Goal: Task Accomplishment & Management: Use online tool/utility

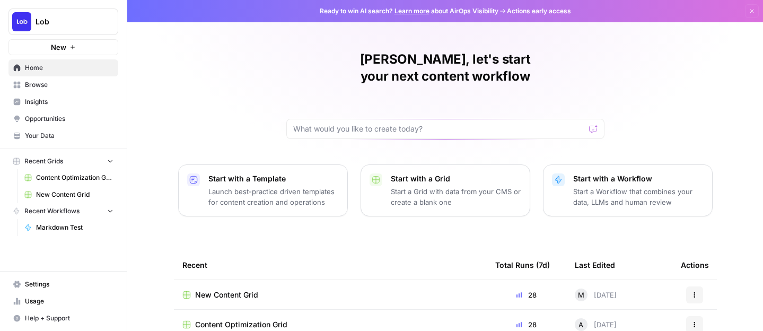
click at [253, 289] on span "New Content Grid" at bounding box center [226, 294] width 63 height 11
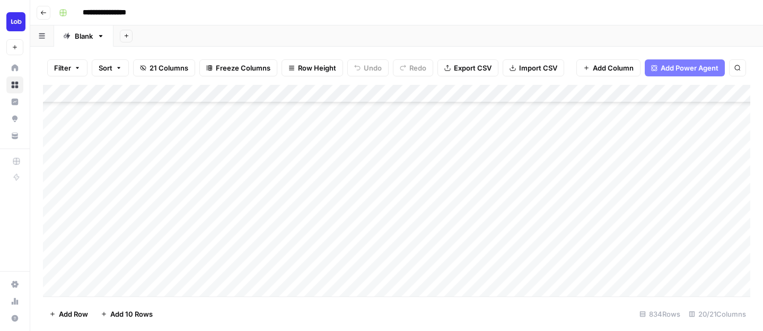
scroll to position [352, 0]
click at [330, 197] on div "Add Column" at bounding box center [396, 190] width 707 height 211
click at [372, 188] on div "Add Column" at bounding box center [396, 190] width 707 height 211
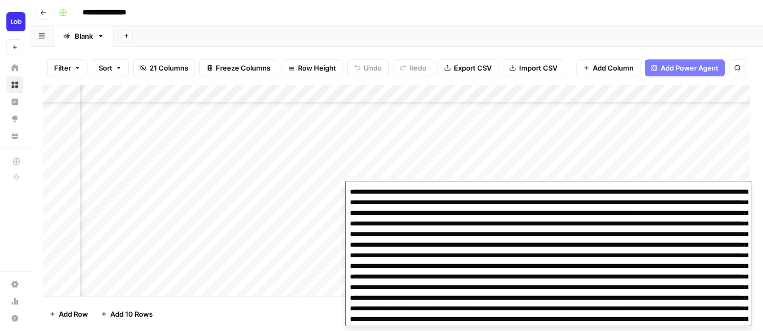
scroll to position [149, 0]
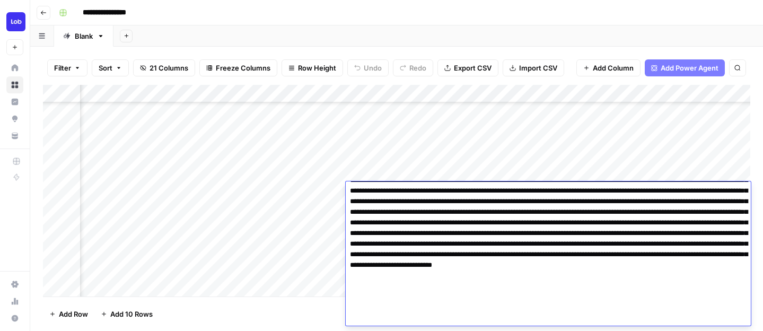
click at [391, 224] on textarea at bounding box center [548, 180] width 405 height 290
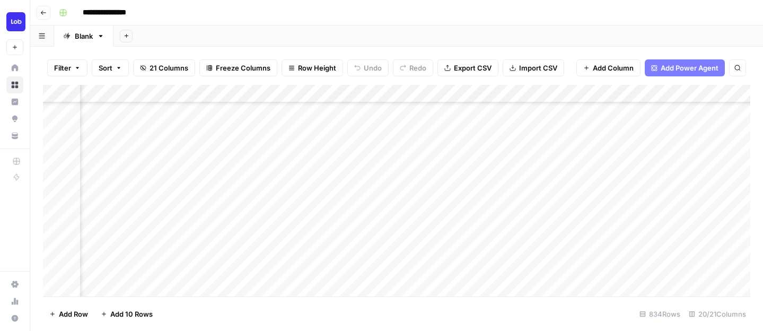
click at [392, 161] on div "Add Column" at bounding box center [396, 190] width 707 height 211
click at [223, 199] on div "Add Column" at bounding box center [396, 190] width 707 height 211
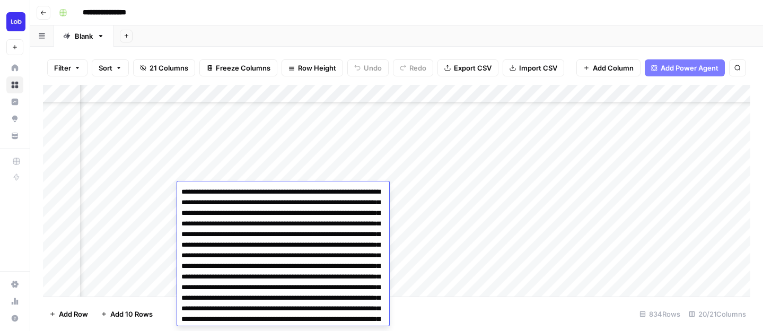
click at [220, 175] on div "Add Column" at bounding box center [396, 190] width 707 height 211
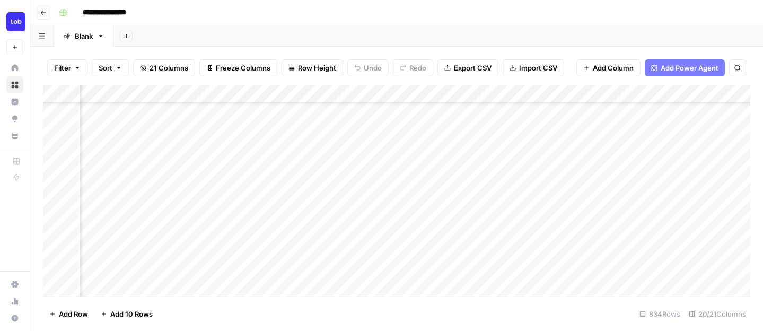
click at [220, 183] on div "Add Column" at bounding box center [396, 190] width 707 height 211
click at [337, 189] on div "Add Column" at bounding box center [396, 190] width 707 height 211
click at [336, 210] on div "Add Column" at bounding box center [396, 190] width 707 height 211
